Goal: Navigation & Orientation: Find specific page/section

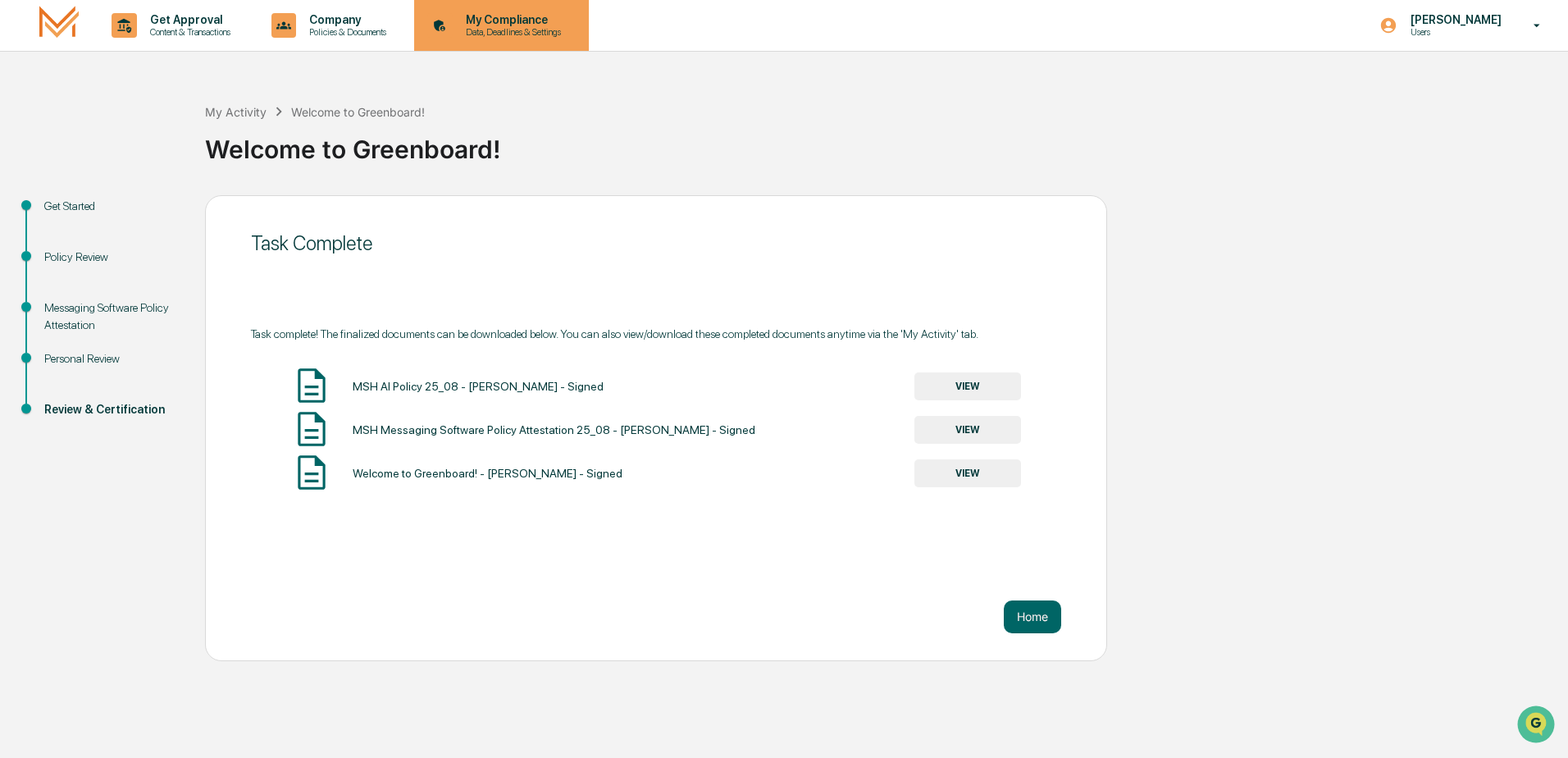
click at [506, 20] on p "My Compliance" at bounding box center [511, 19] width 117 height 13
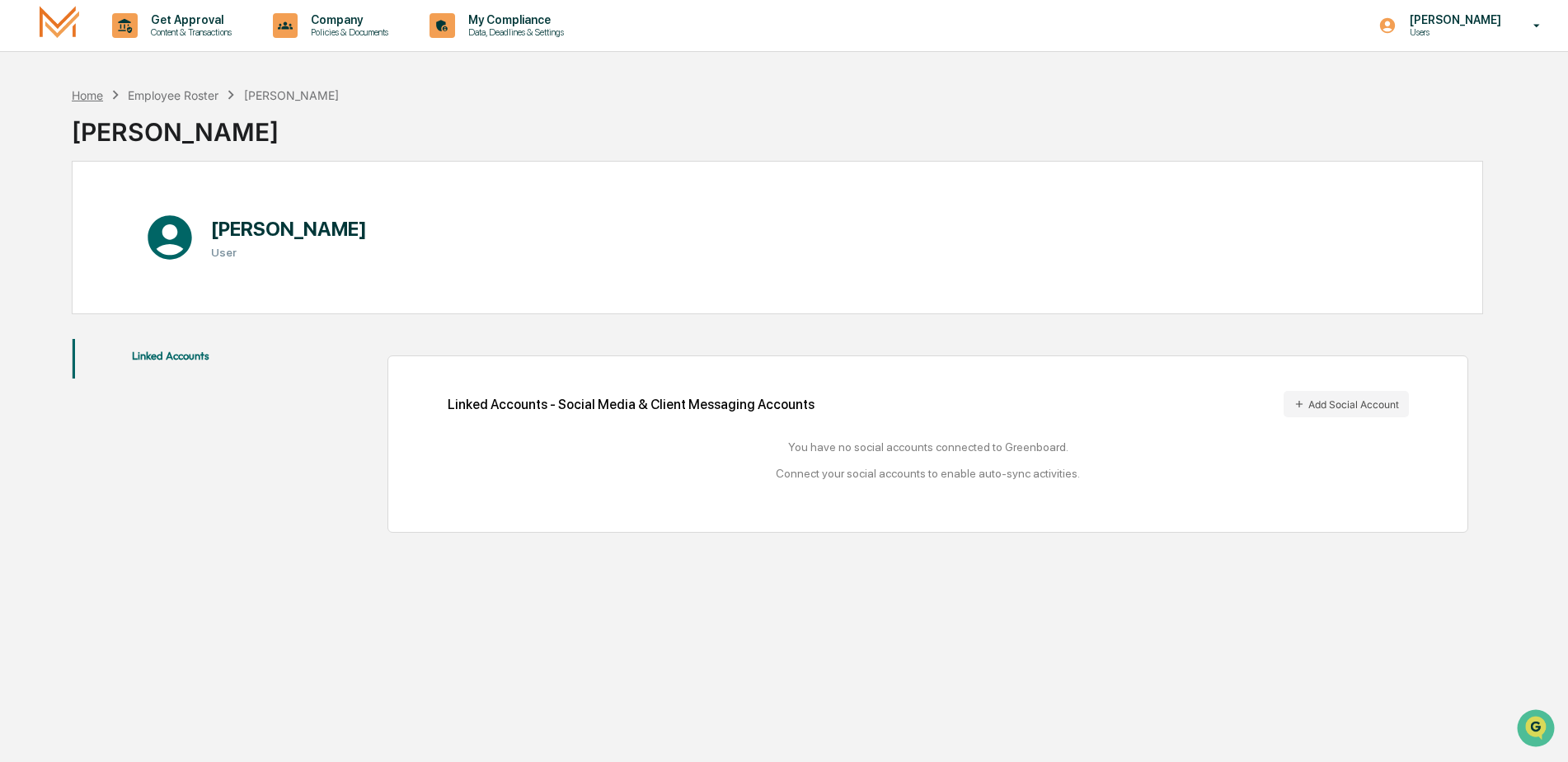
click at [95, 97] on div "Home" at bounding box center [88, 95] width 31 height 14
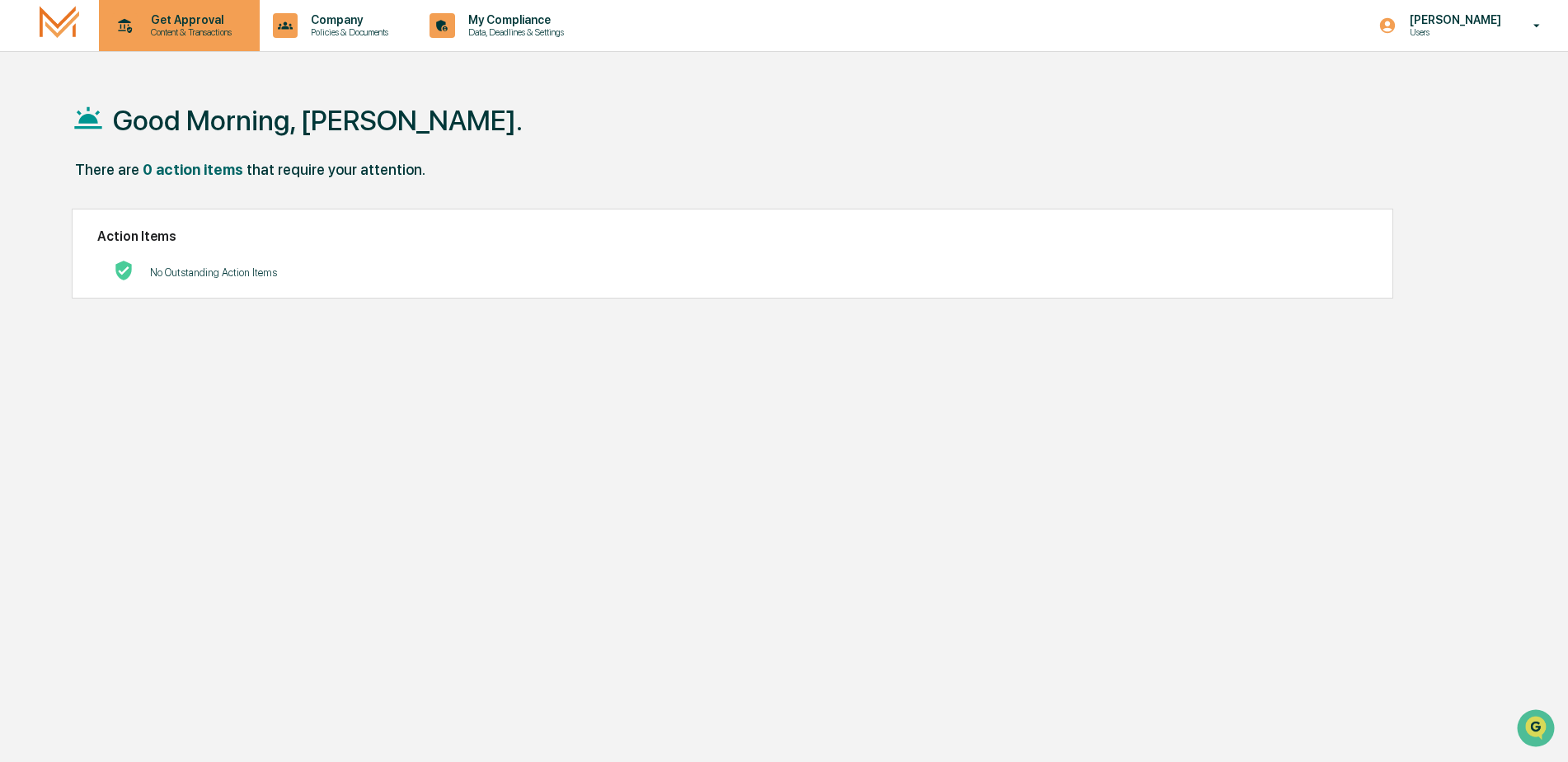
click at [163, 20] on p "Get Approval" at bounding box center [188, 19] width 103 height 13
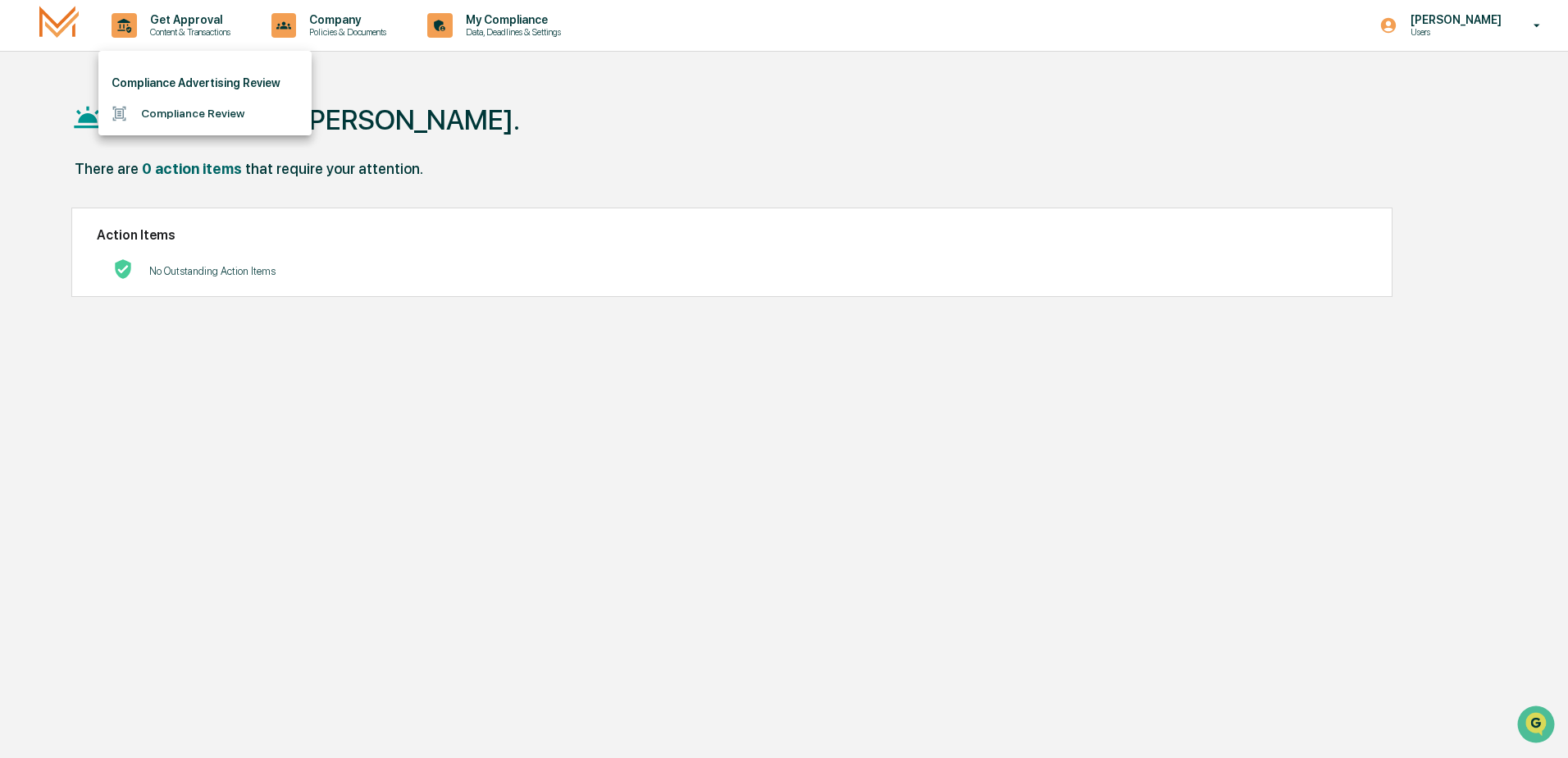
click at [339, 18] on div at bounding box center [784, 379] width 1568 height 758
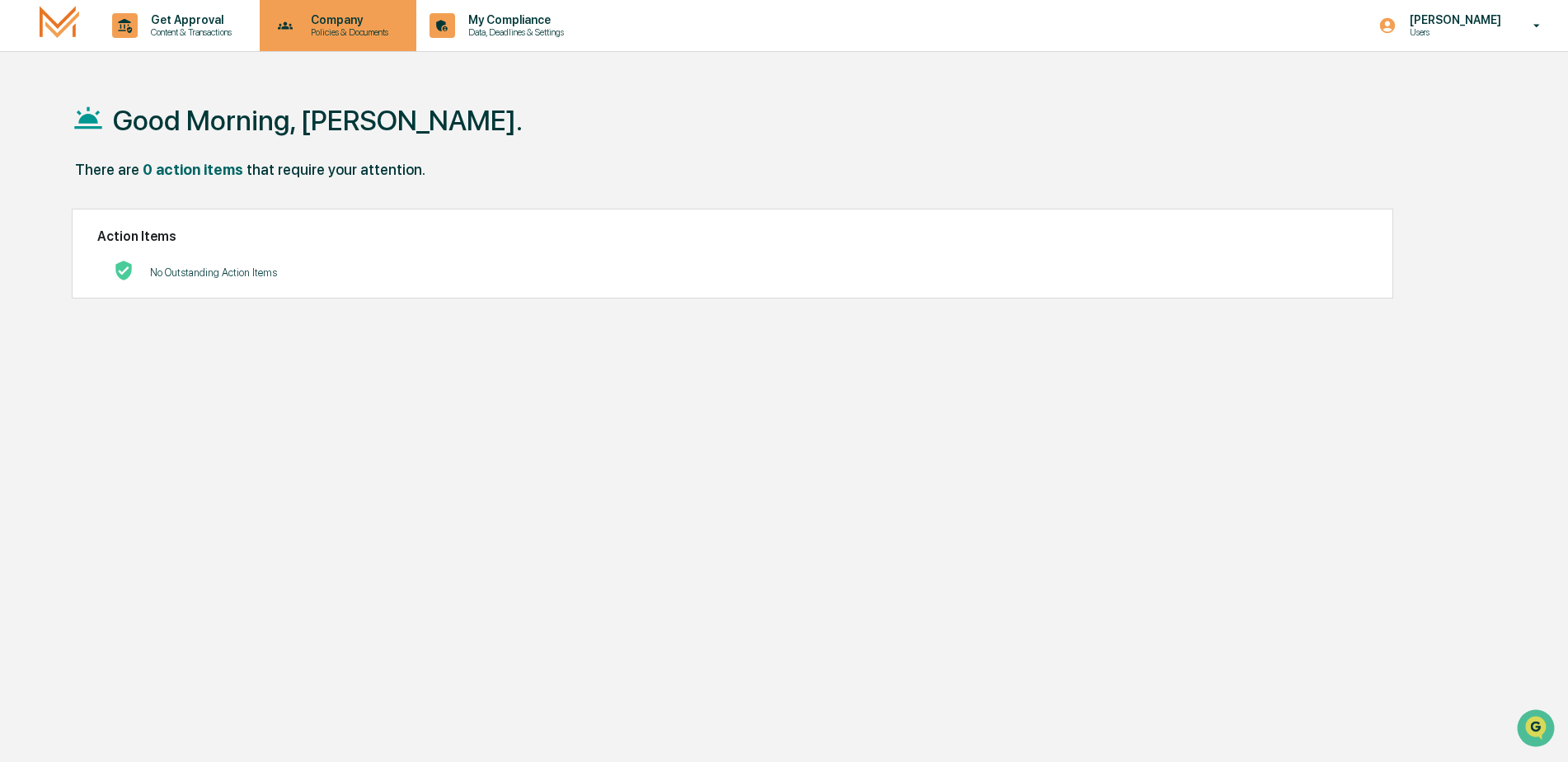
click at [361, 18] on p "Company" at bounding box center [346, 19] width 99 height 13
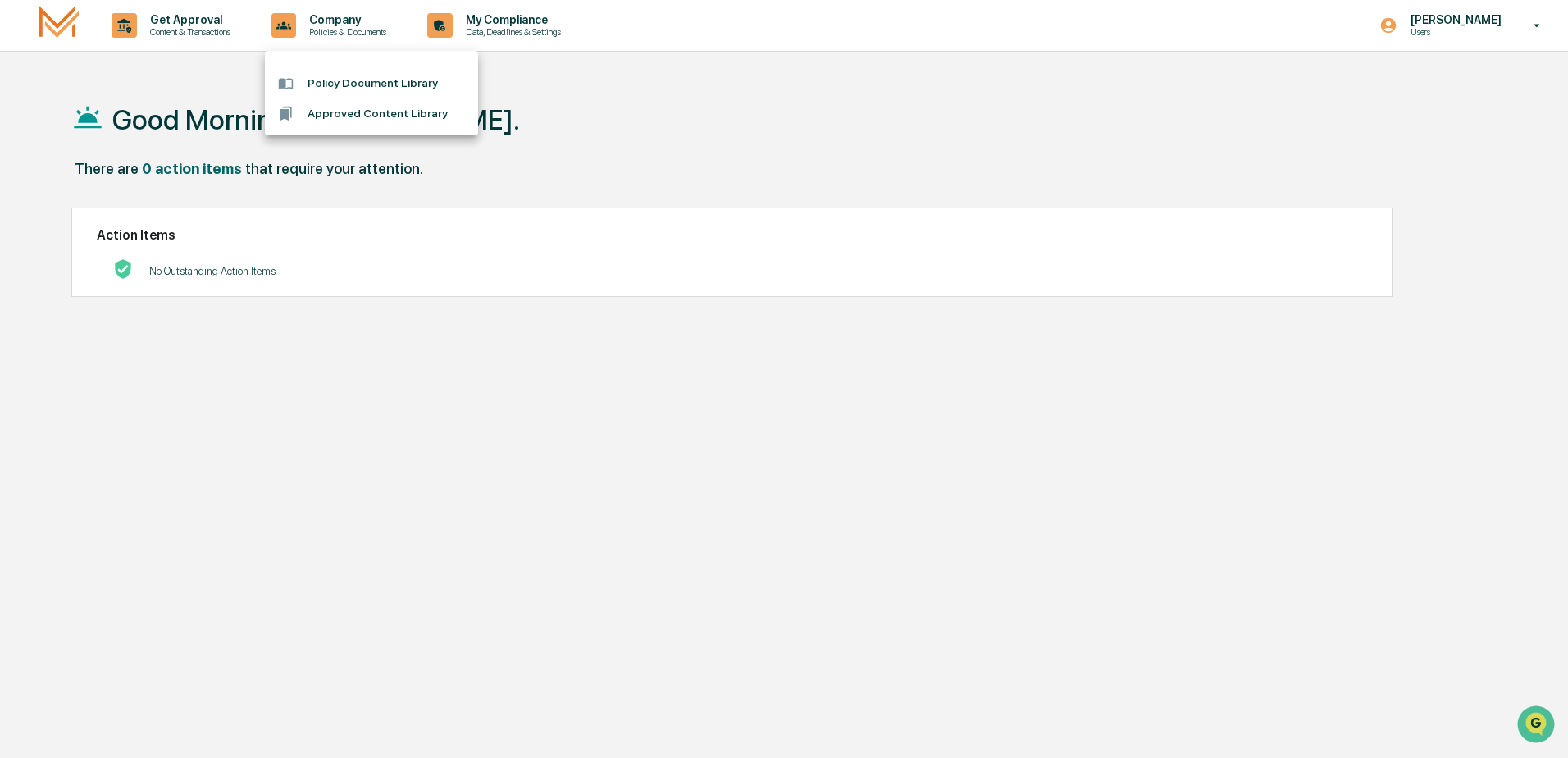
click at [522, 25] on div at bounding box center [784, 379] width 1568 height 758
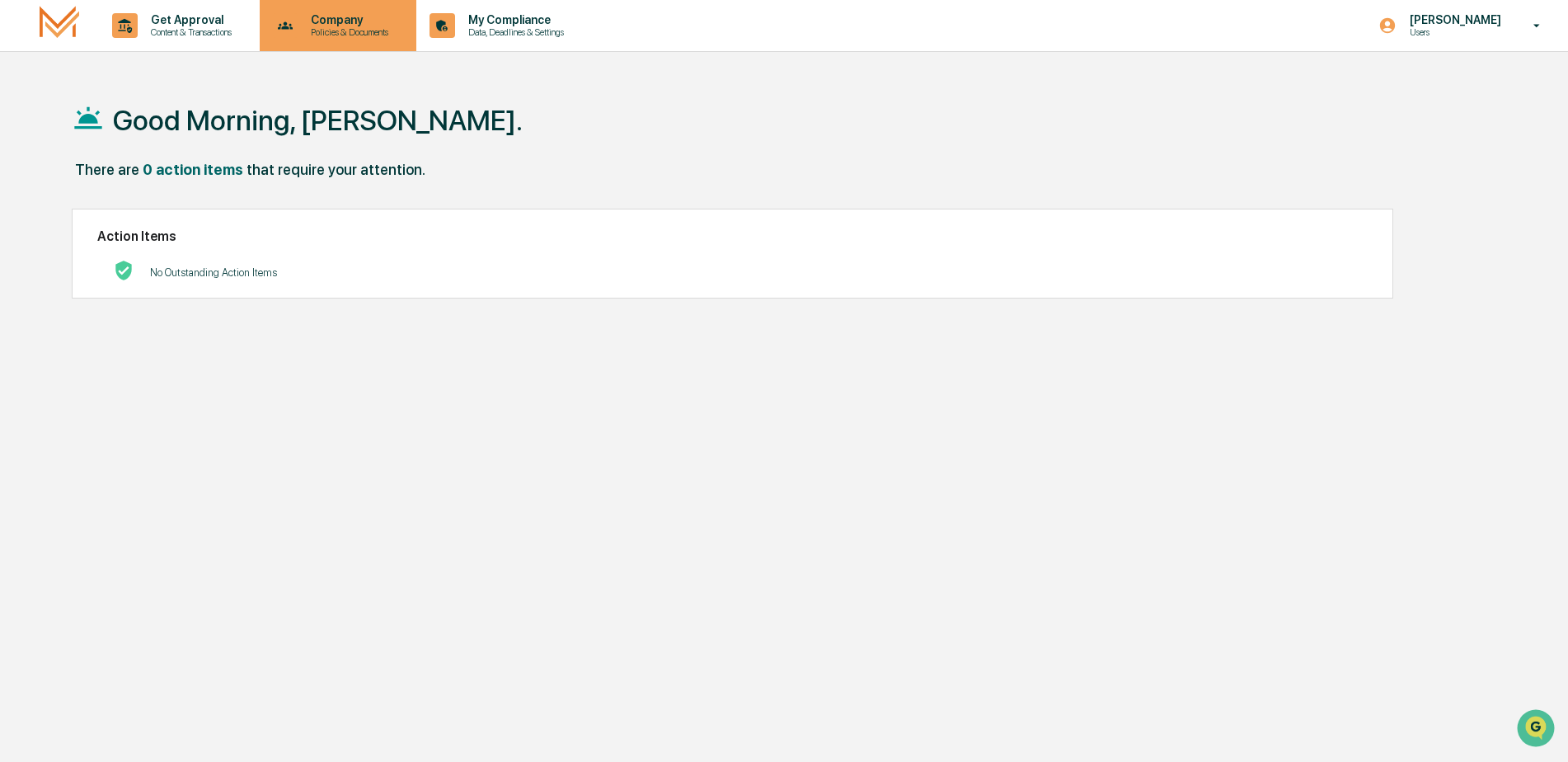
click at [364, 34] on p "Policies & Documents" at bounding box center [346, 32] width 99 height 11
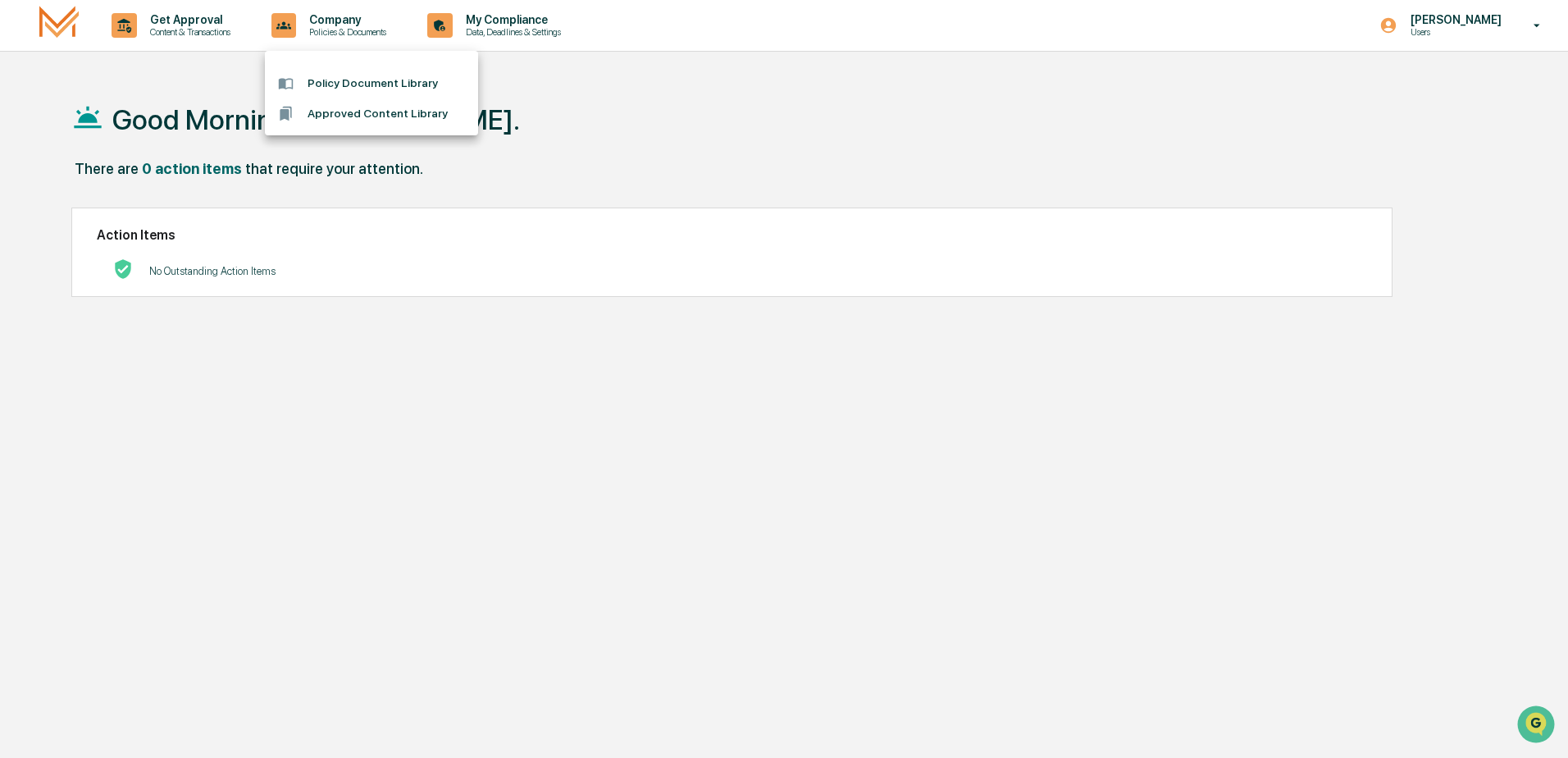
drag, startPoint x: 512, startPoint y: 9, endPoint x: 509, endPoint y: 22, distance: 13.3
click at [512, 11] on div at bounding box center [784, 379] width 1568 height 758
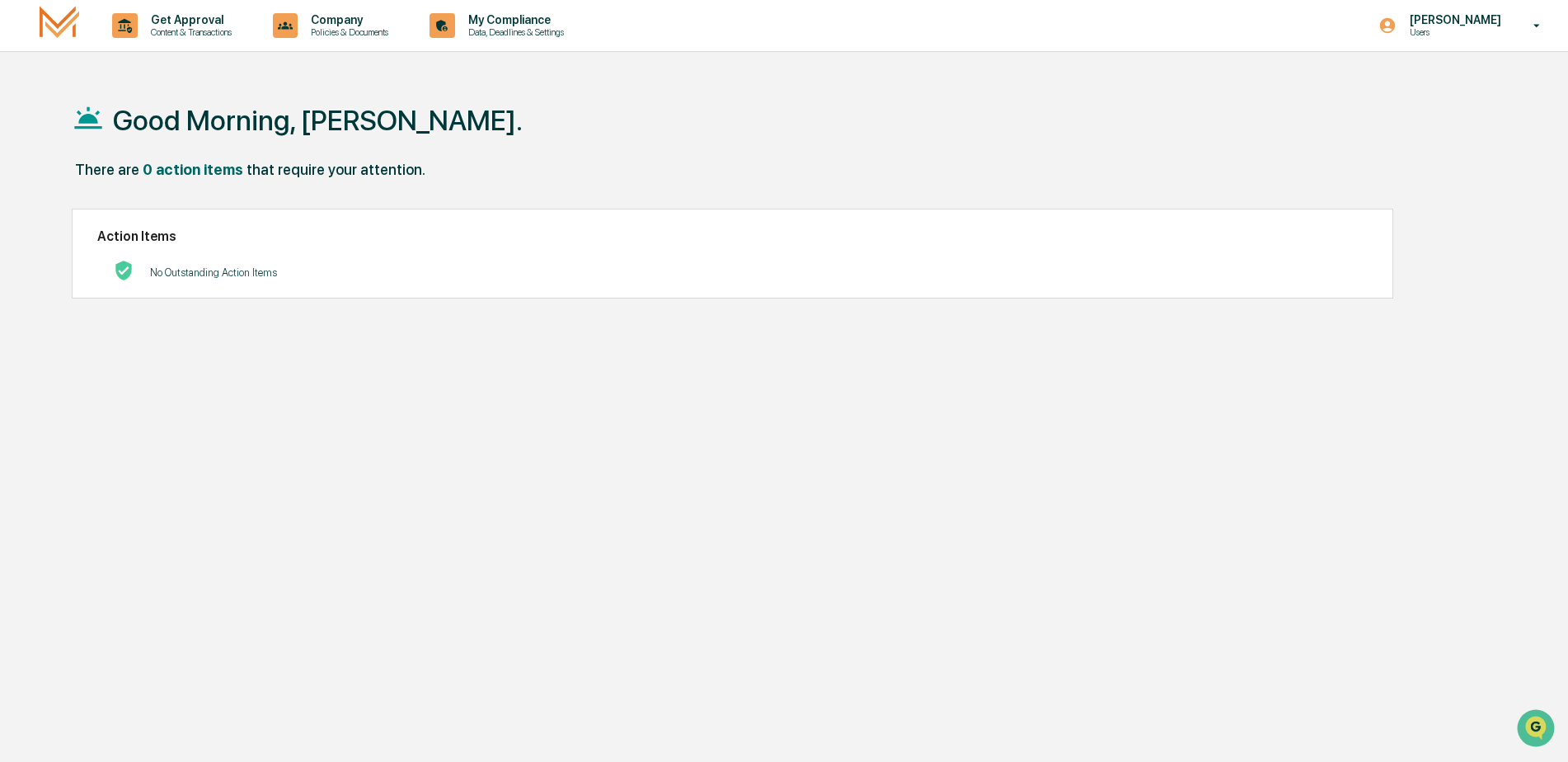
click at [510, 33] on p "Data, Deadlines & Settings" at bounding box center [513, 32] width 117 height 11
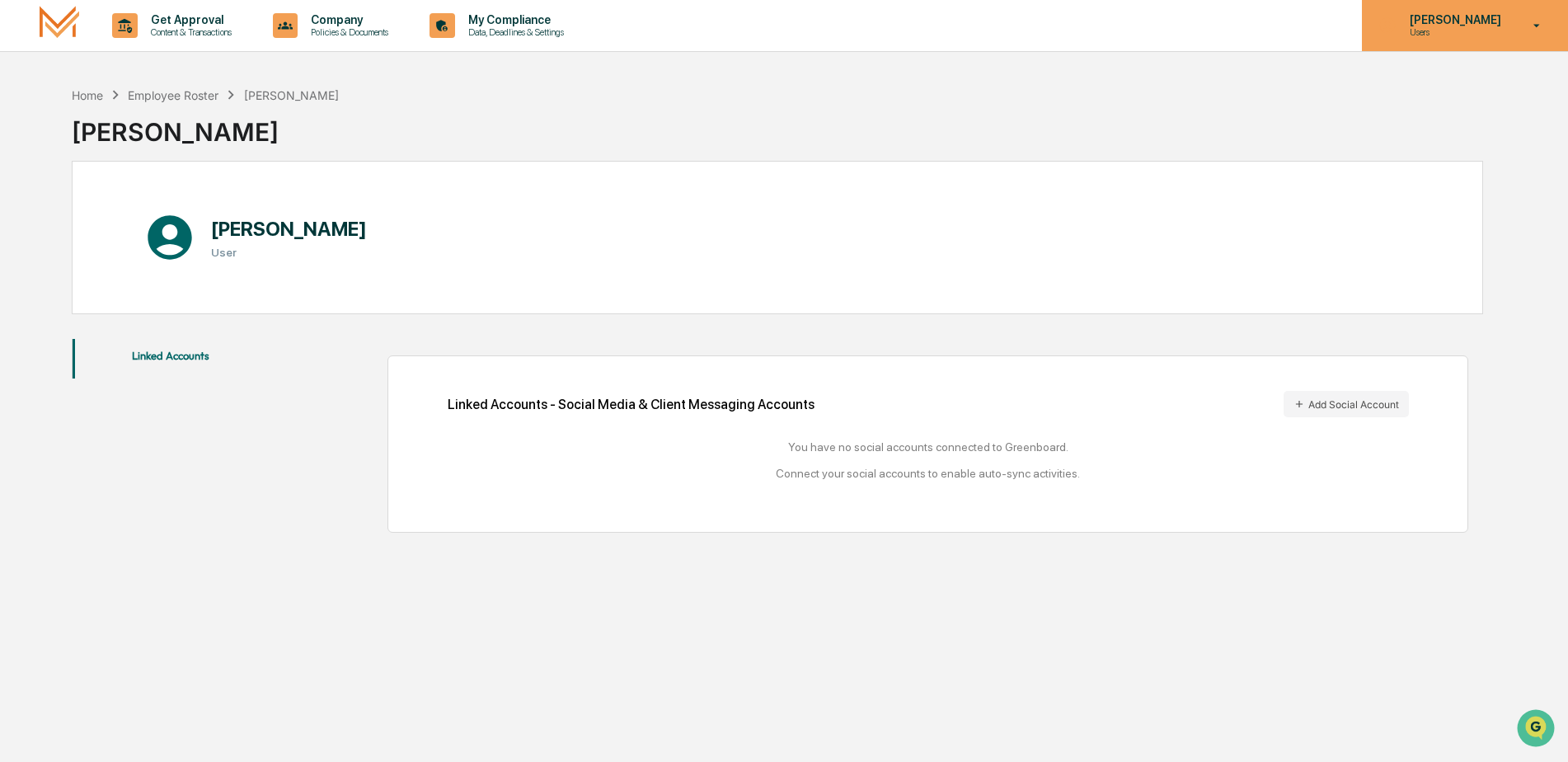
click at [1467, 17] on p "[PERSON_NAME]" at bounding box center [1453, 19] width 113 height 13
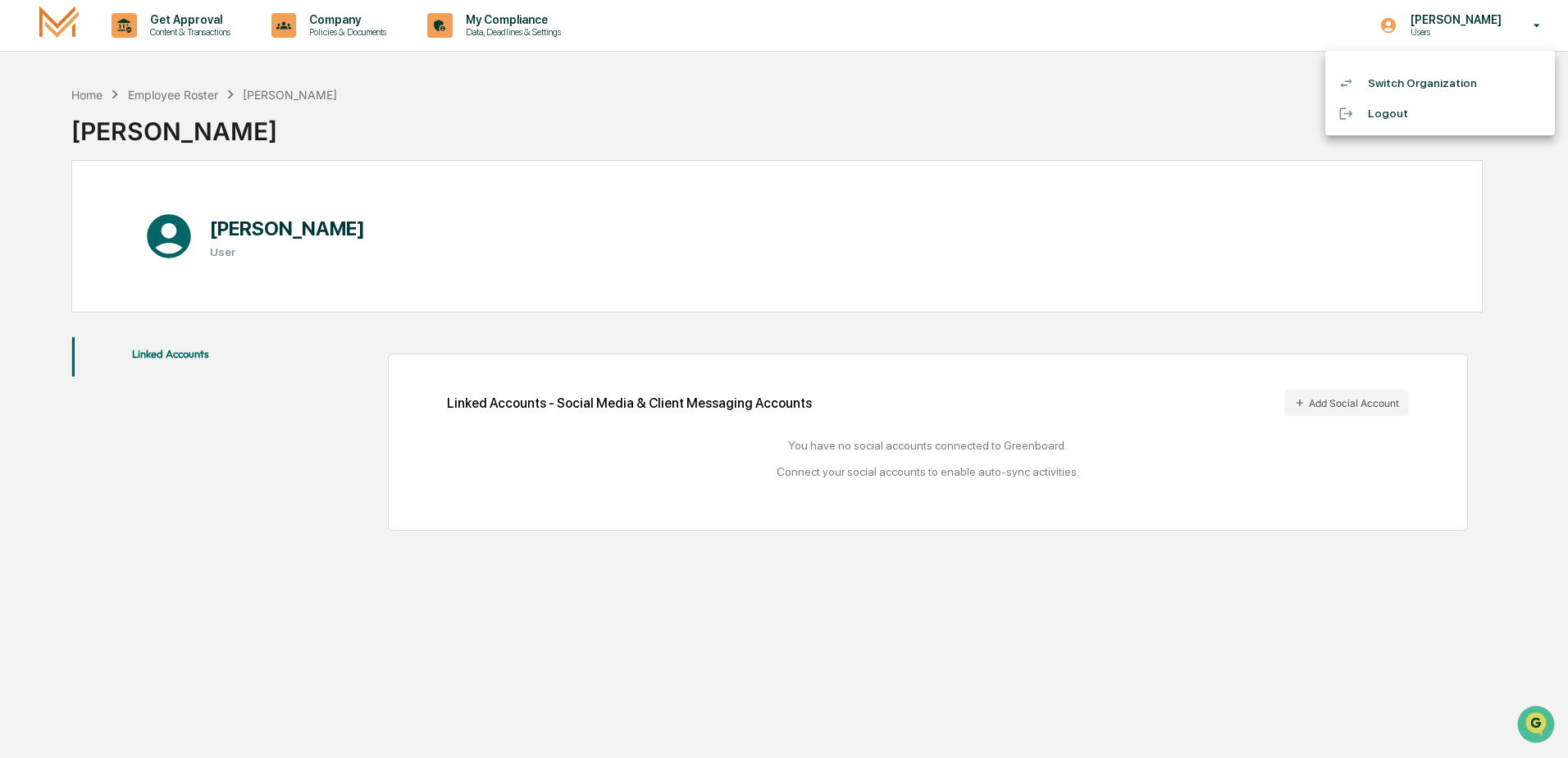
click at [1427, 72] on li "Switch Organization" at bounding box center [1440, 83] width 230 height 30
